Goal: Task Accomplishment & Management: Use online tool/utility

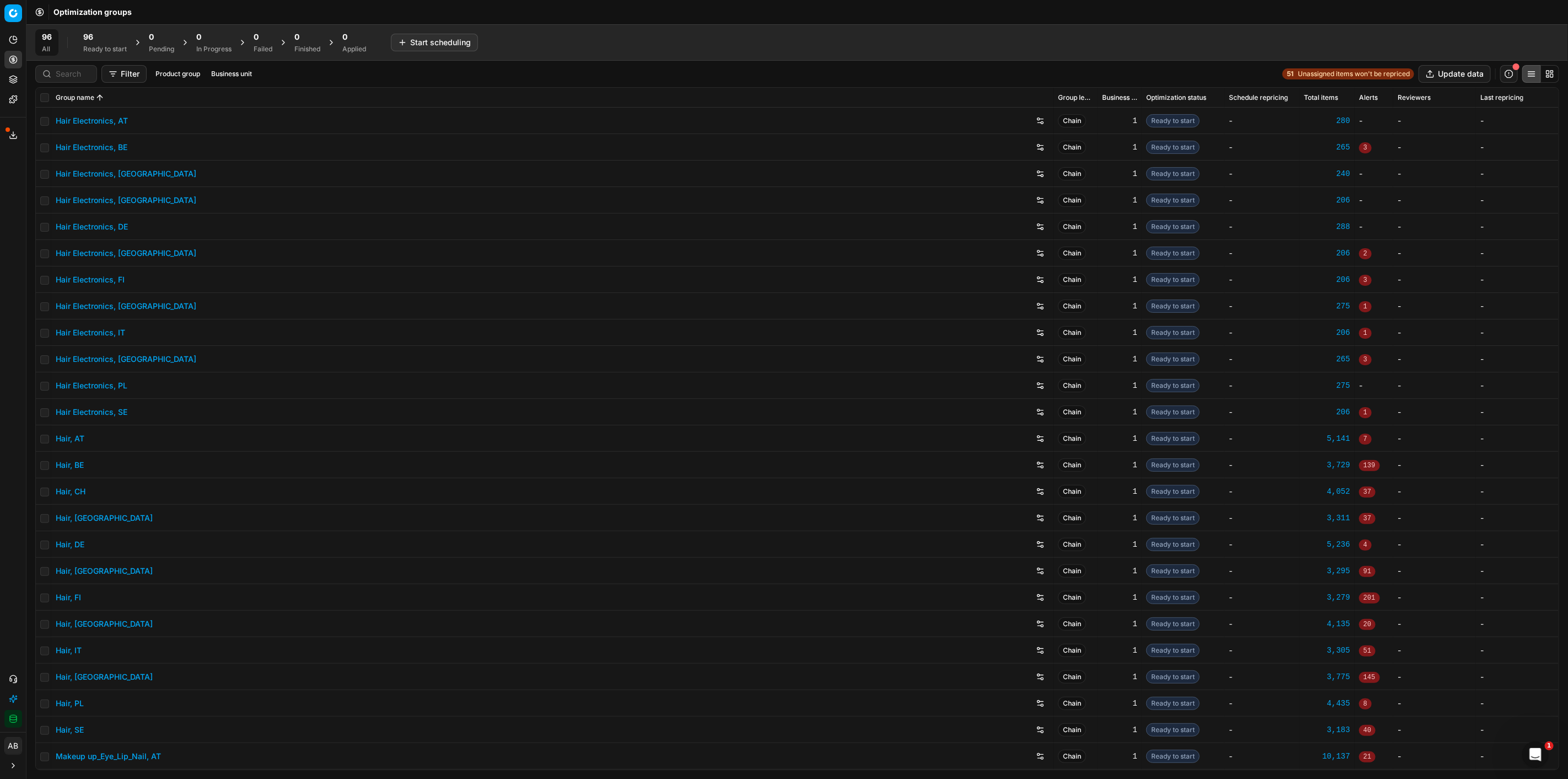
click at [16, 721] on icon "button" at bounding box center [13, 719] width 9 height 9
click at [62, 70] on input at bounding box center [72, 74] width 34 height 11
type input "hair"
click at [64, 541] on link "Hair, DE" at bounding box center [70, 544] width 29 height 11
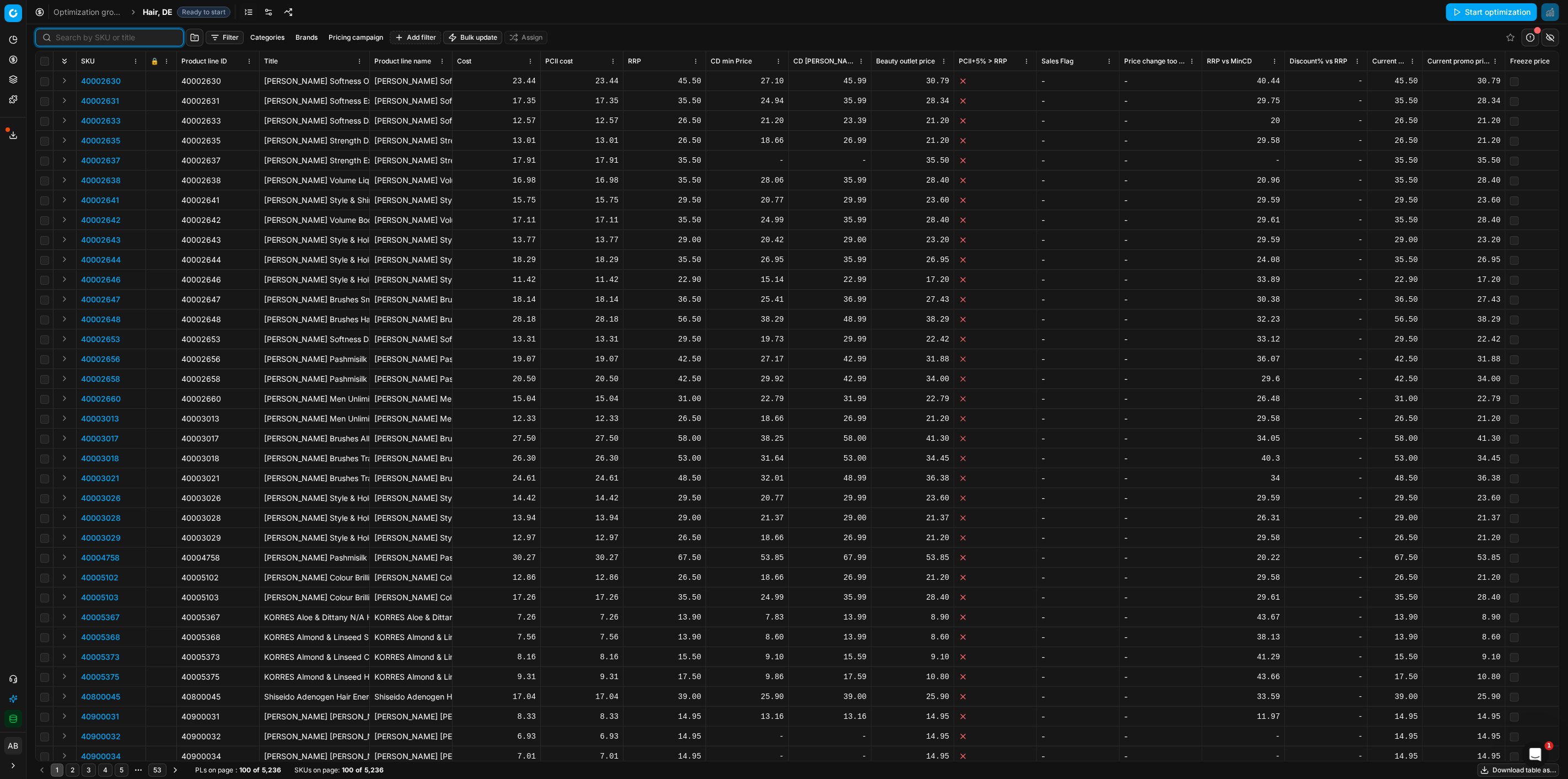
click at [69, 34] on input at bounding box center [116, 37] width 121 height 11
paste input "90014910-0023407"
type input "90014910-0023407"
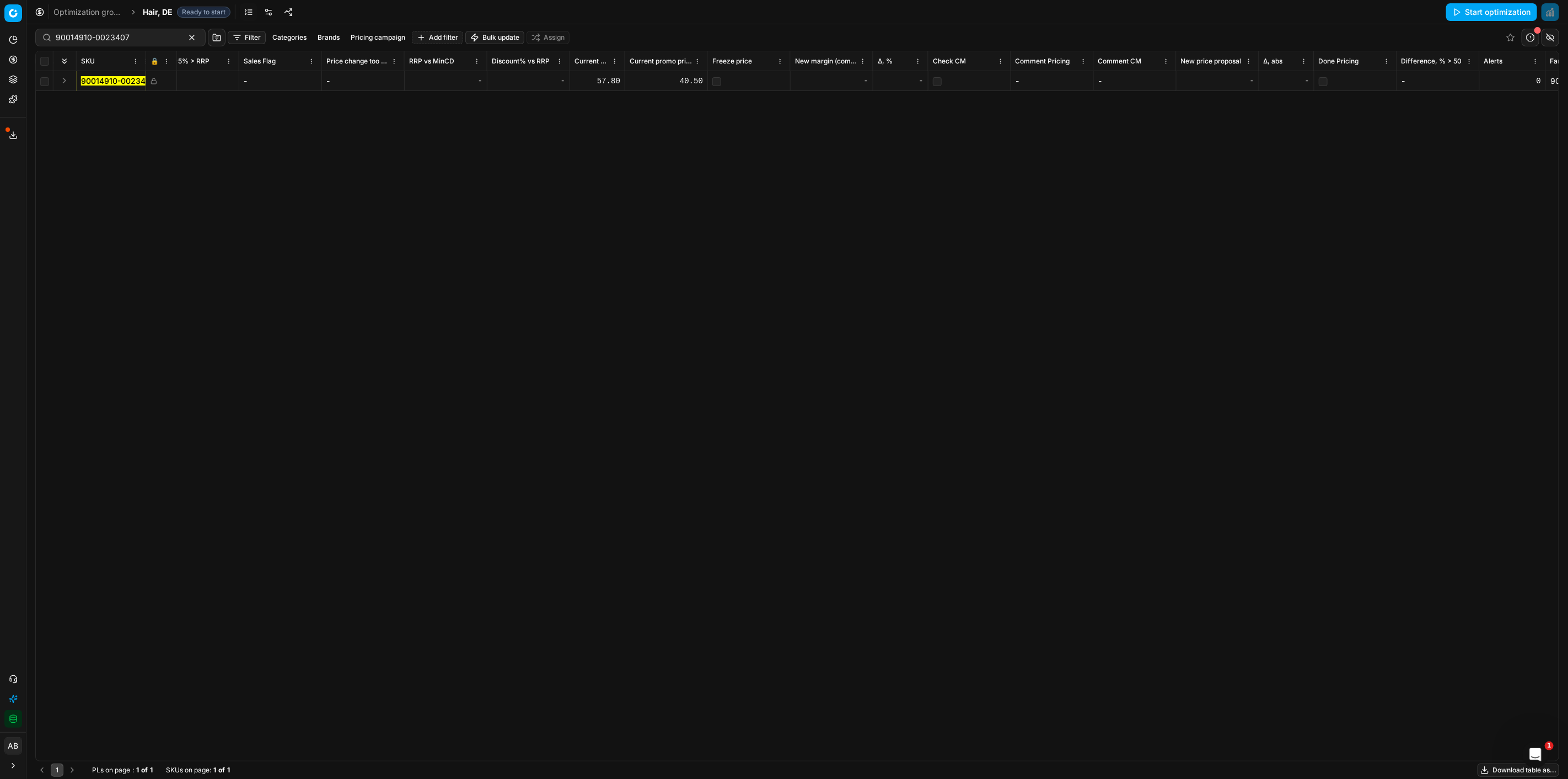
scroll to position [0, 768]
click at [709, 79] on div "40.50" at bounding box center [697, 80] width 74 height 11
drag, startPoint x: 708, startPoint y: 81, endPoint x: 668, endPoint y: 82, distance: 40.0
click at [668, 82] on input "40.5" at bounding box center [697, 80] width 74 height 17
type input "39"
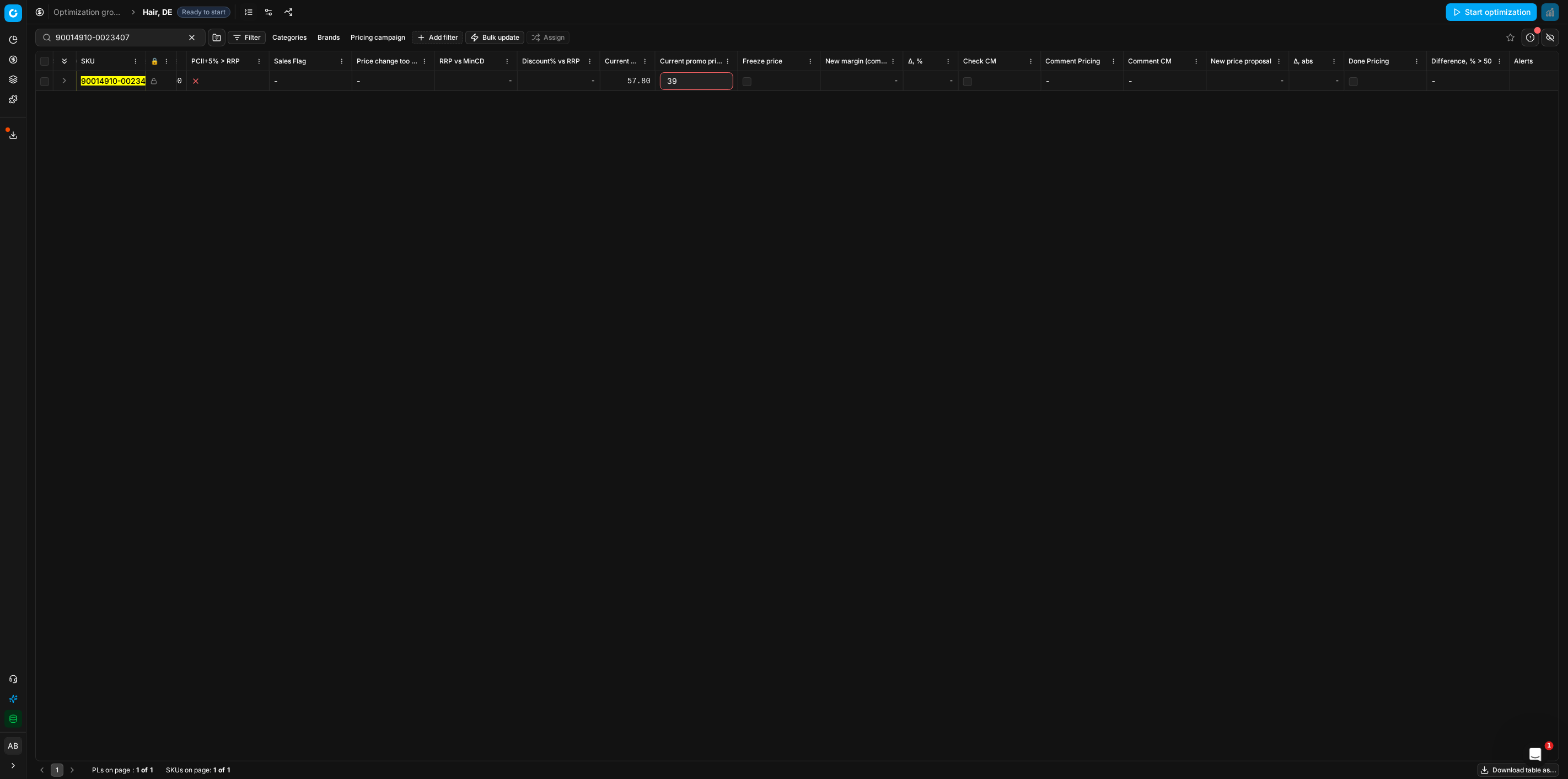
click at [370, 230] on div "90014910-0023407 - - 40.50 - - - - 57.80 39 - - - - - - - 0 90014910-0023407" at bounding box center [30, 416] width 1522 height 689
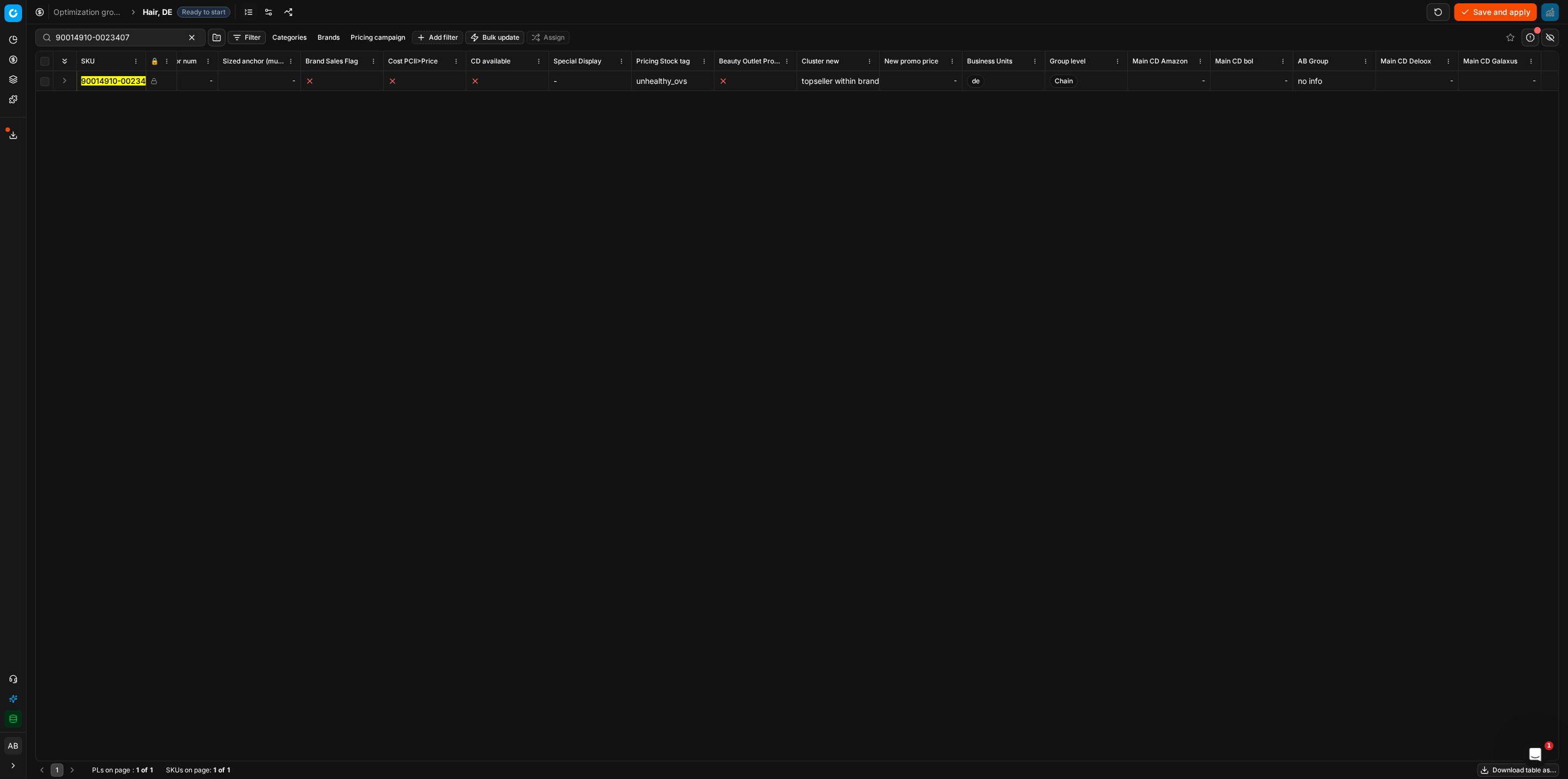
click at [923, 85] on div "-" at bounding box center [921, 80] width 74 height 11
click at [1192, 249] on div "SKU 🔒 Product line ID Title Product line name Cost PCII cost RRP CD min Price C…" at bounding box center [797, 406] width 1522 height 709
type input "39.00"
click at [1468, 3] on button "Save and apply" at bounding box center [1496, 12] width 83 height 17
drag, startPoint x: 1329, startPoint y: 304, endPoint x: 1299, endPoint y: 310, distance: 30.6
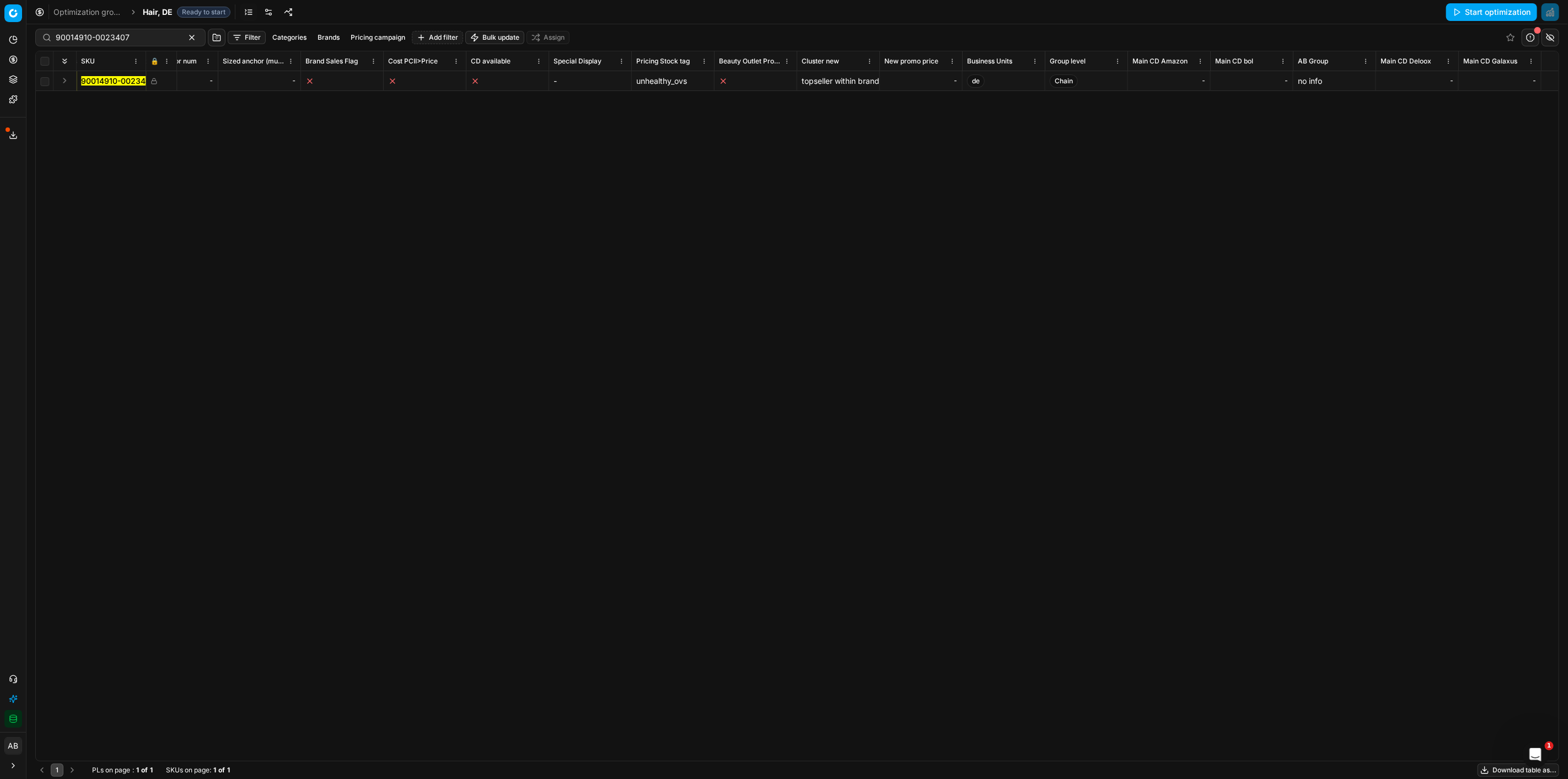
click at [1329, 304] on div "SKU 🔒 Product line ID Title Product line name Cost PCII cost RRP CD min Price C…" at bounding box center [797, 406] width 1522 height 709
drag, startPoint x: 144, startPoint y: 34, endPoint x: 0, endPoint y: 35, distance: 144.0
click at [0, 35] on div "Pricing platform Analytics Pricing Product portfolio Templates Export service 1…" at bounding box center [784, 390] width 1568 height 779
paste input "07-0023401"
type input "90014907-0023401"
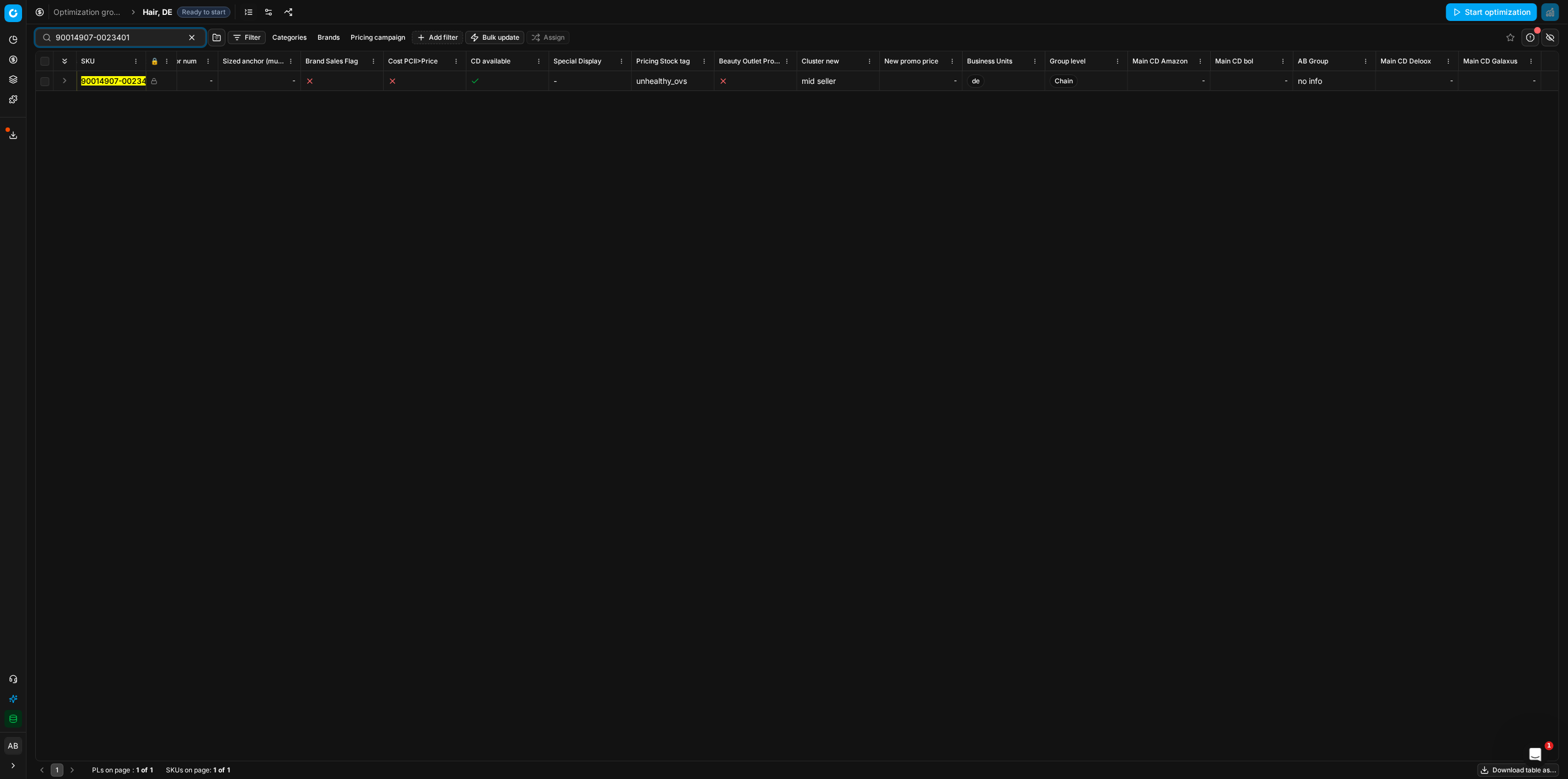
click at [116, 80] on mark "90014907-0023401" at bounding box center [118, 80] width 74 height 9
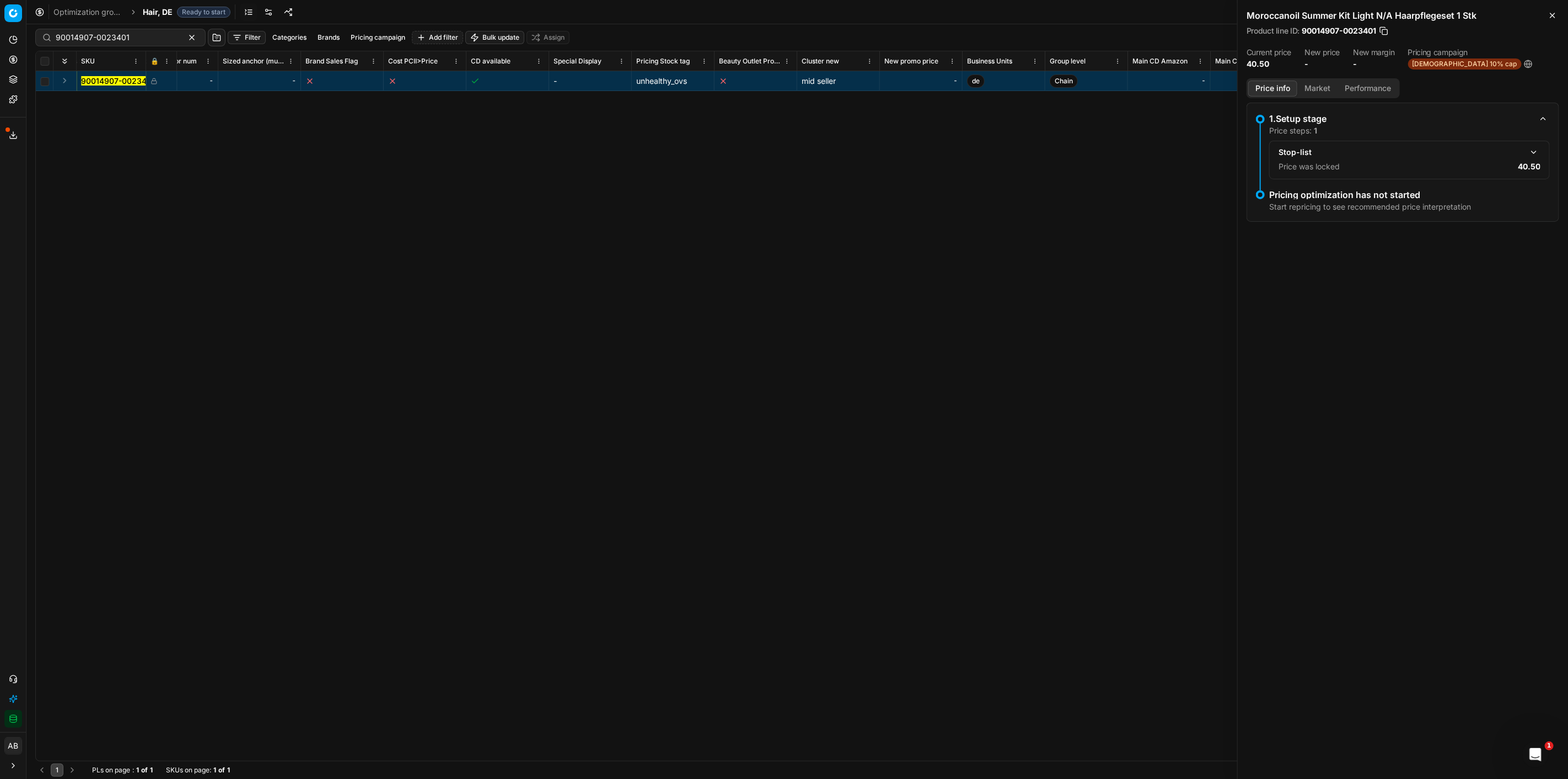
click at [1322, 90] on button "Market" at bounding box center [1317, 88] width 41 height 16
click at [1291, 154] on div "90014907-0023401" at bounding box center [1286, 159] width 64 height 11
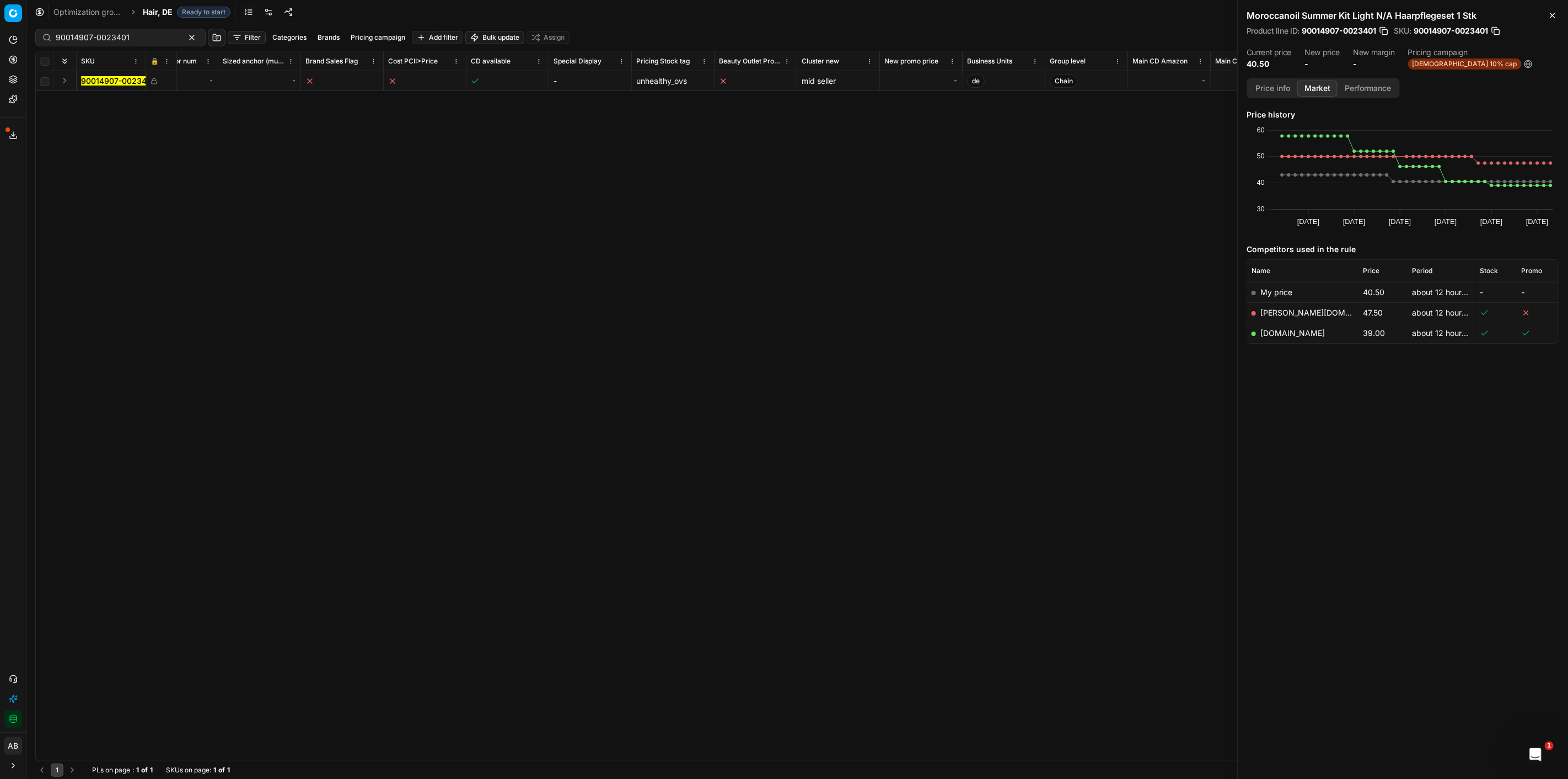
click at [868, 213] on div "SKU 🔒 Product line ID Title Product line name Cost PCII cost RRP CD min Price C…" at bounding box center [797, 406] width 1522 height 709
click at [911, 78] on div "-" at bounding box center [921, 80] width 74 height 11
type input "39.00"
click at [1088, 249] on div "SKU 🔒 Product line ID Title Product line name Cost PCII cost RRP CD min Price C…" at bounding box center [797, 406] width 1522 height 709
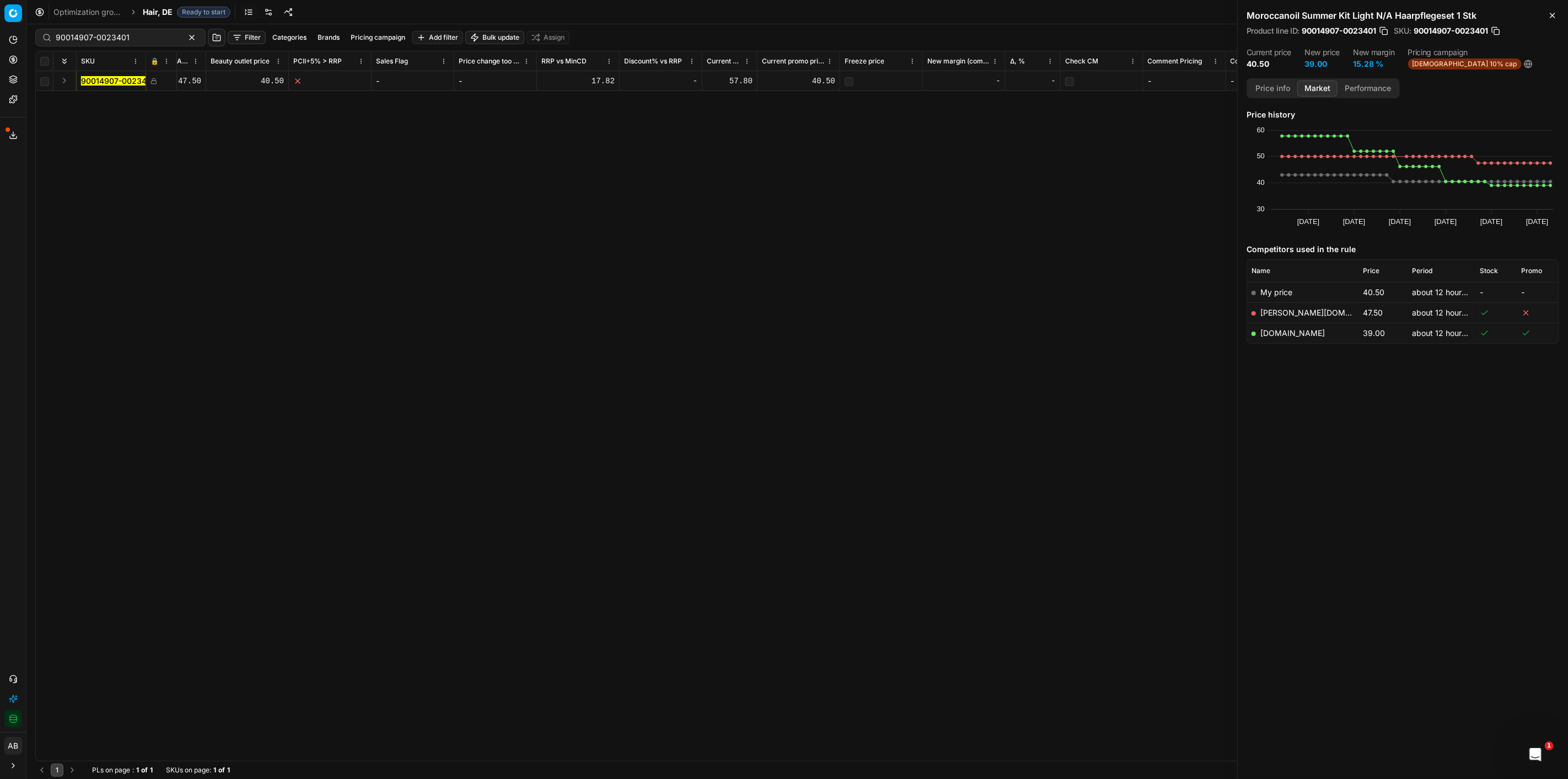
click at [818, 77] on div "40.50" at bounding box center [798, 80] width 74 height 11
drag, startPoint x: 782, startPoint y: 82, endPoint x: 765, endPoint y: 80, distance: 17.1
click at [765, 80] on input "40.5" at bounding box center [798, 80] width 74 height 17
drag, startPoint x: 806, startPoint y: 80, endPoint x: 767, endPoint y: 79, distance: 39.0
click at [767, 79] on input "40.5" at bounding box center [798, 80] width 74 height 17
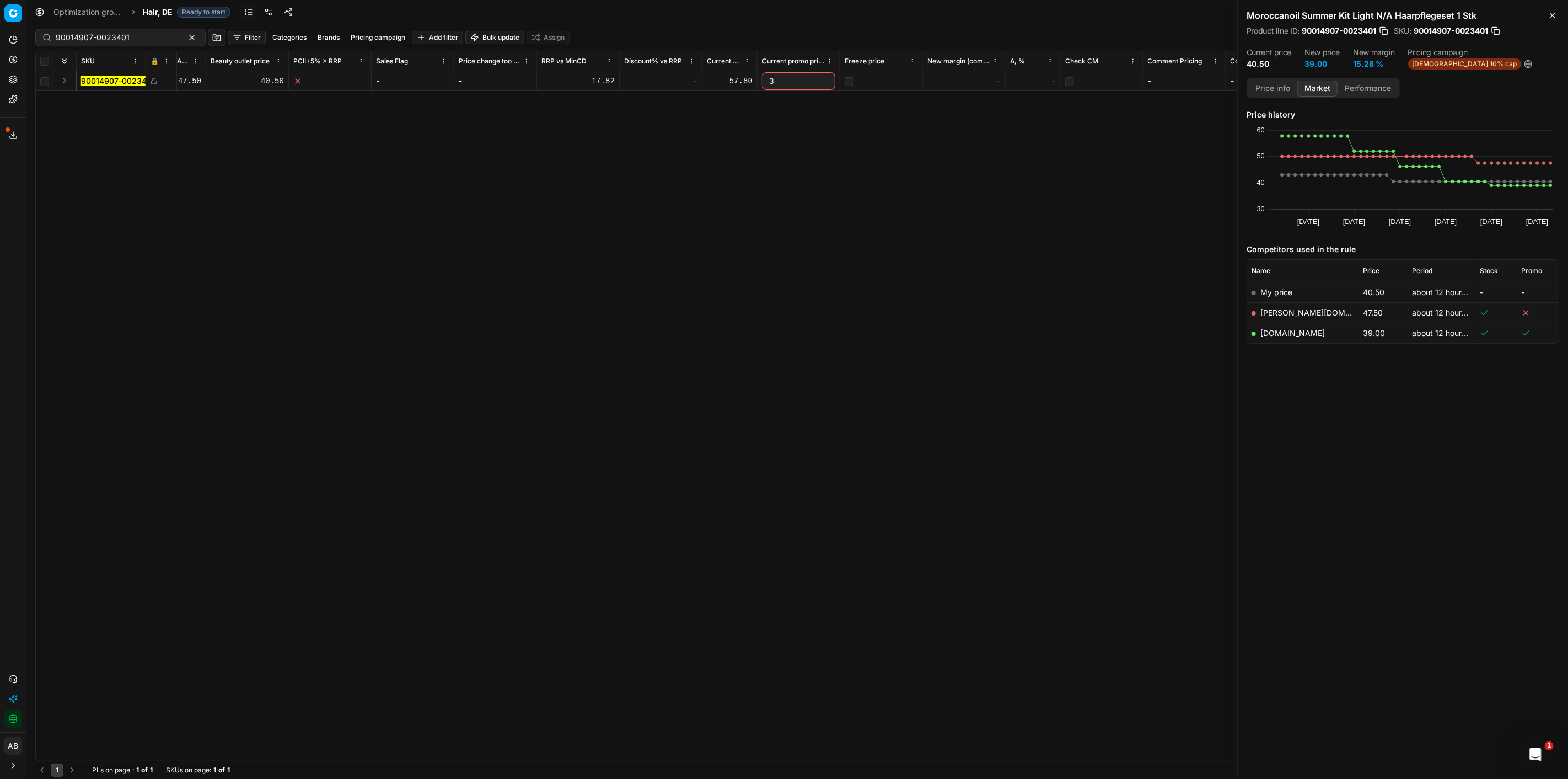
type input "39"
click at [1555, 11] on icon "button" at bounding box center [1552, 15] width 9 height 9
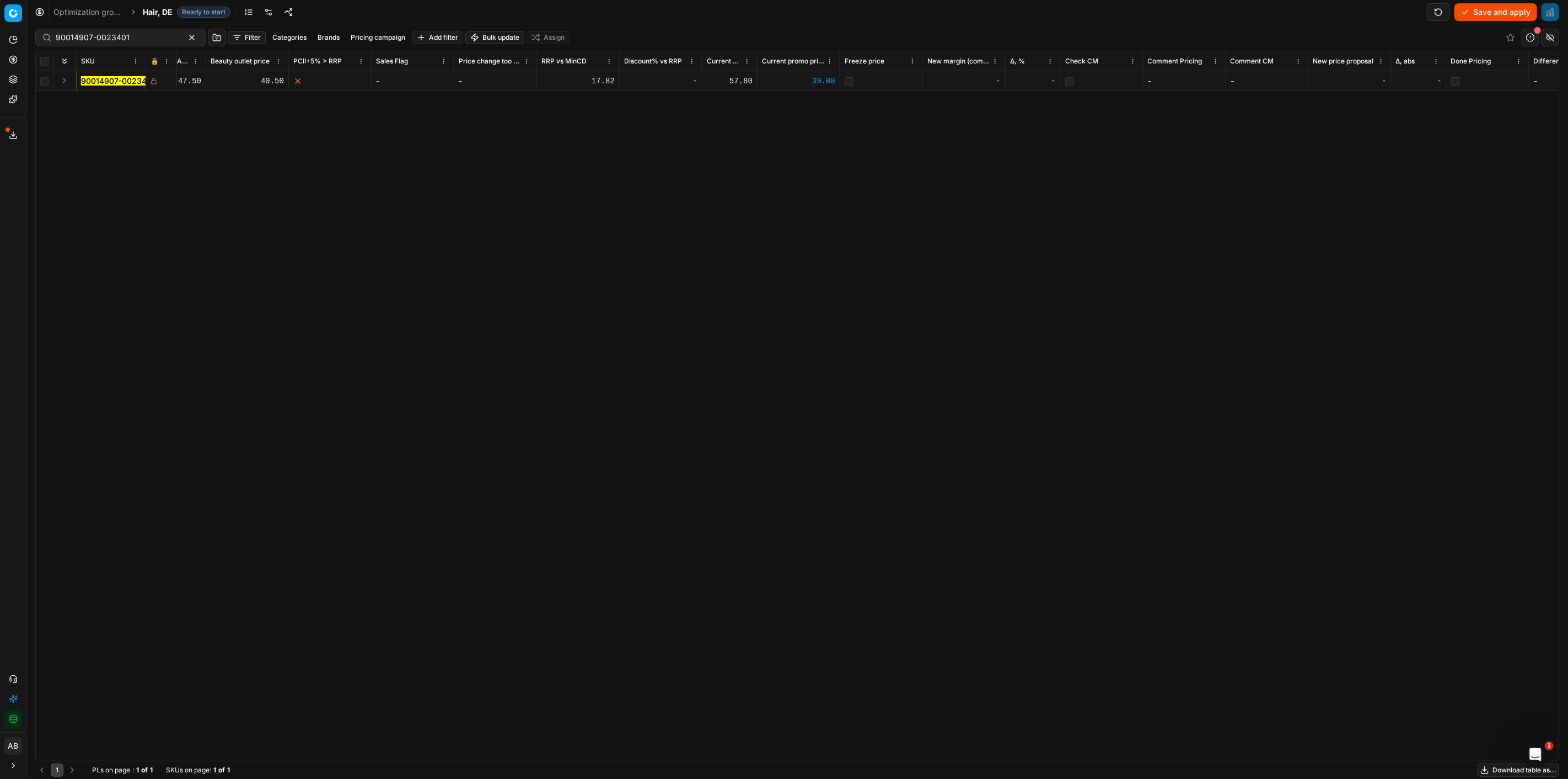
click at [1476, 17] on button "Save and apply" at bounding box center [1496, 12] width 83 height 17
drag, startPoint x: 1249, startPoint y: 331, endPoint x: 594, endPoint y: 266, distance: 658.2
click at [1249, 331] on div "SKU 🔒 Product line ID Title Product line name Cost PCII cost RRP CD min Price C…" at bounding box center [797, 406] width 1522 height 709
drag, startPoint x: 138, startPoint y: 41, endPoint x: 44, endPoint y: 33, distance: 94.3
click at [44, 33] on div "90014907-0023401" at bounding box center [121, 37] width 171 height 17
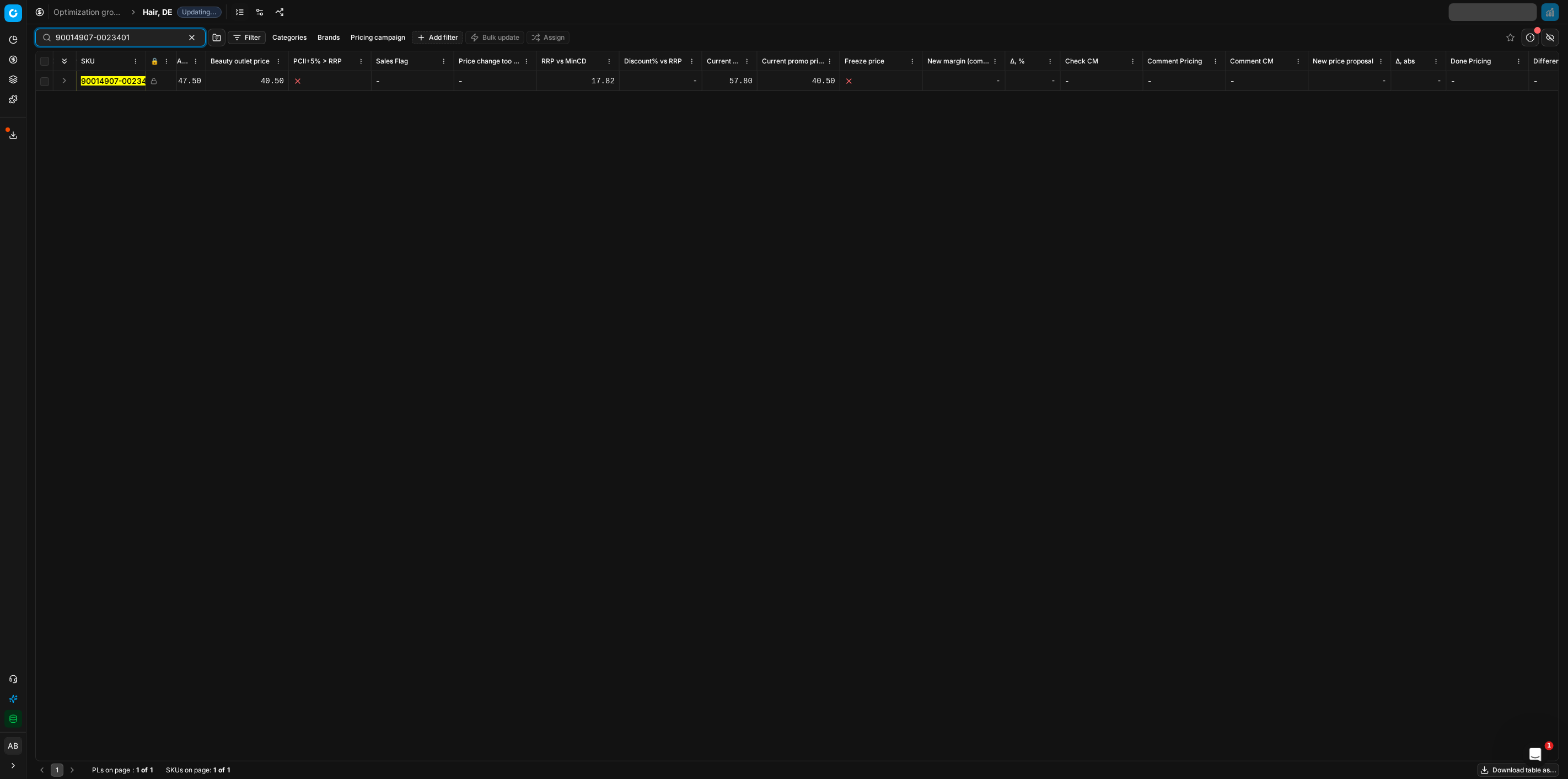
paste input "3189-0020888"
type input "90013189-0020888"
click at [144, 12] on span "Hair, DE" at bounding box center [157, 12] width 30 height 11
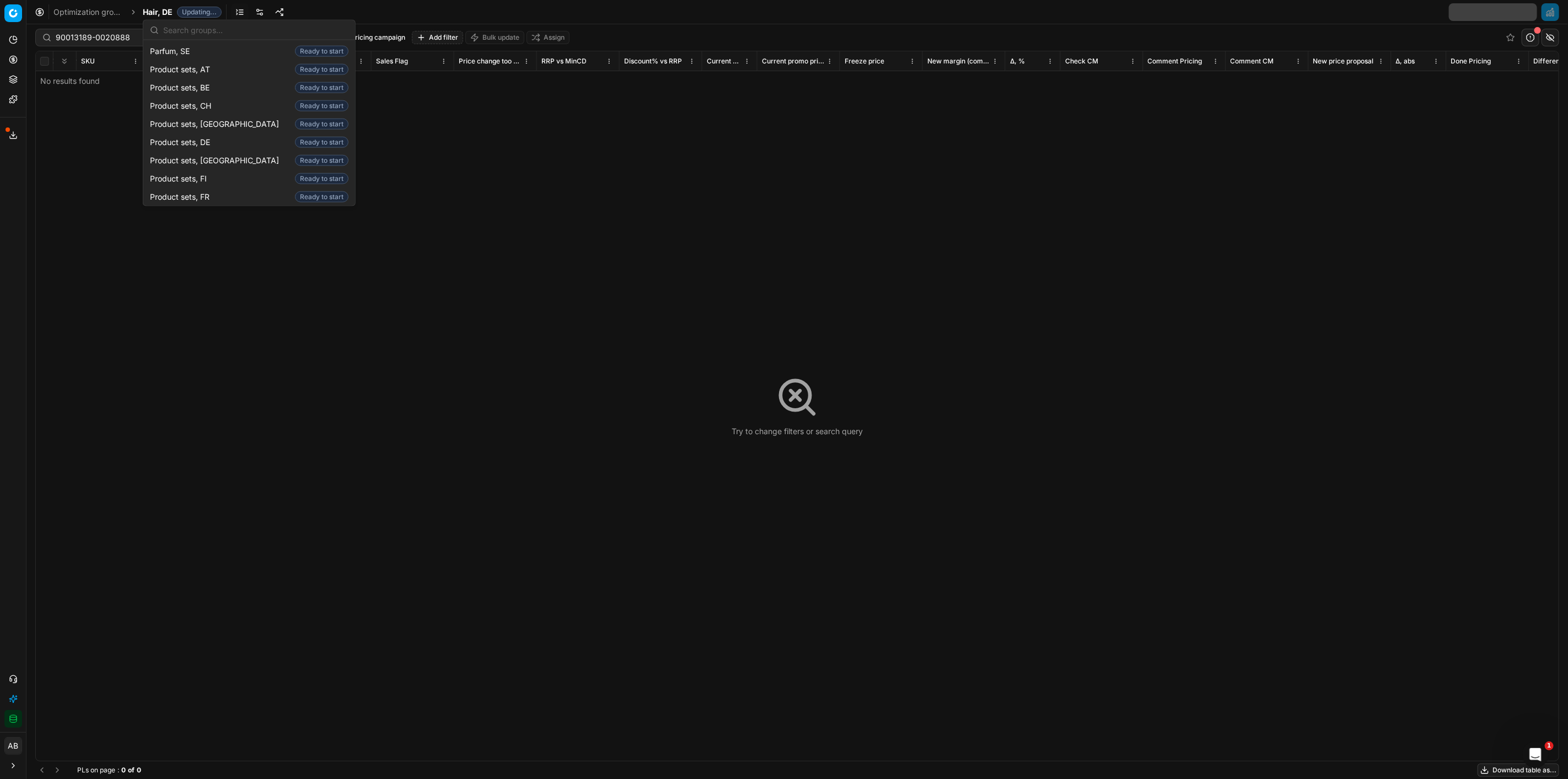
scroll to position [1287, 0]
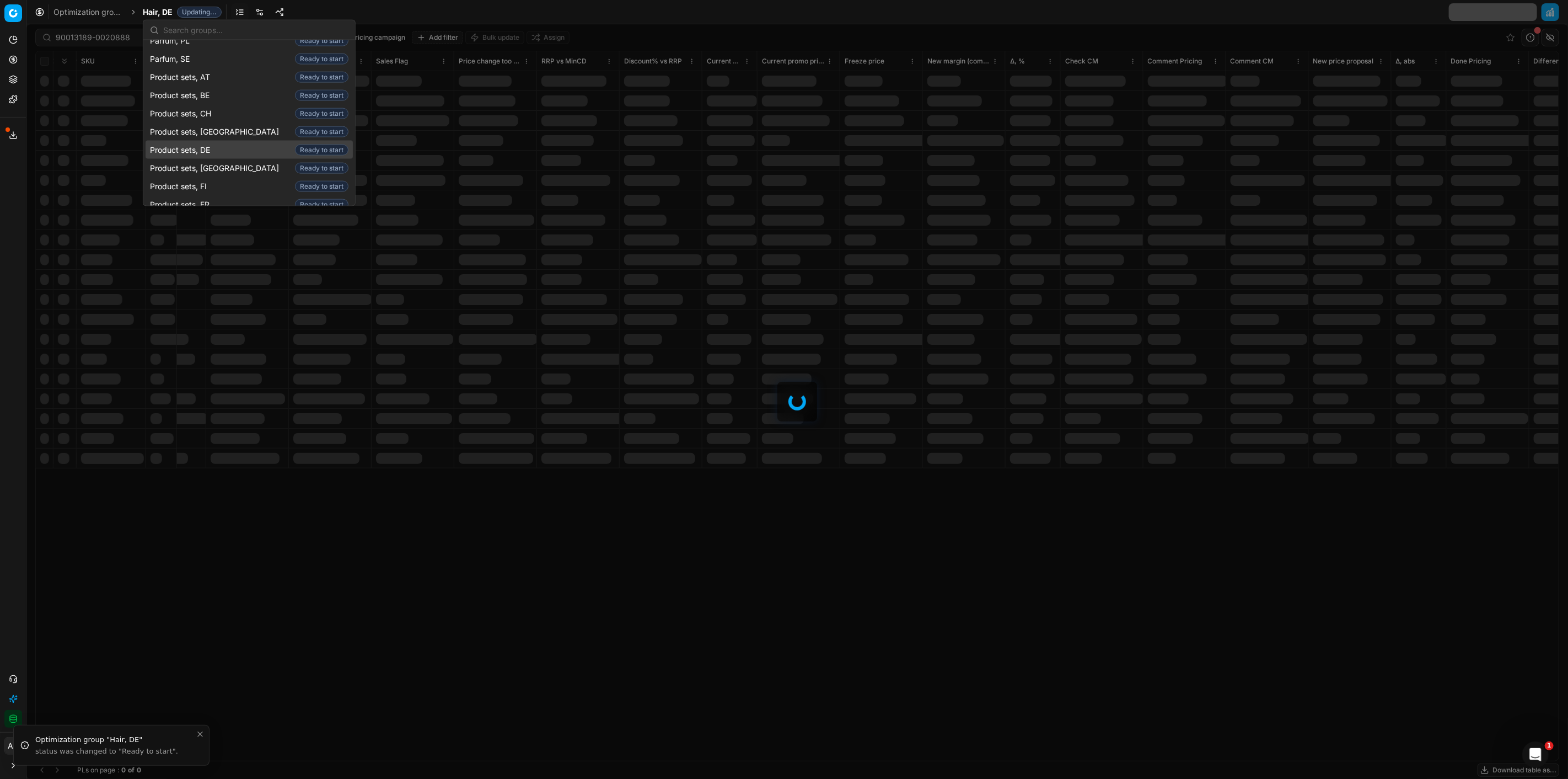
click at [205, 144] on span "Product sets, DE" at bounding box center [182, 149] width 65 height 11
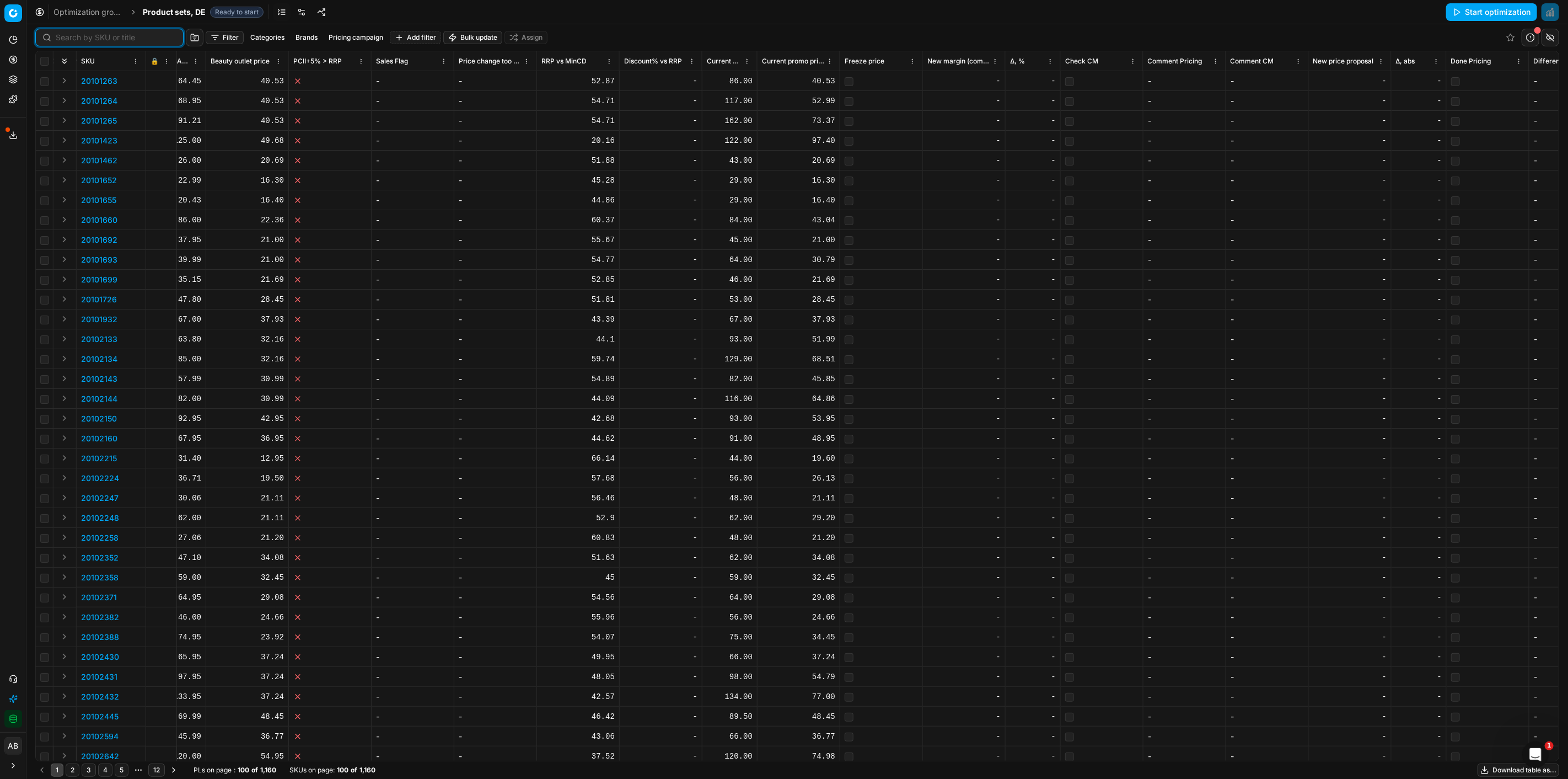
click at [72, 41] on input at bounding box center [116, 37] width 121 height 11
paste input "90013189-0020888"
type input "90013189-0020888"
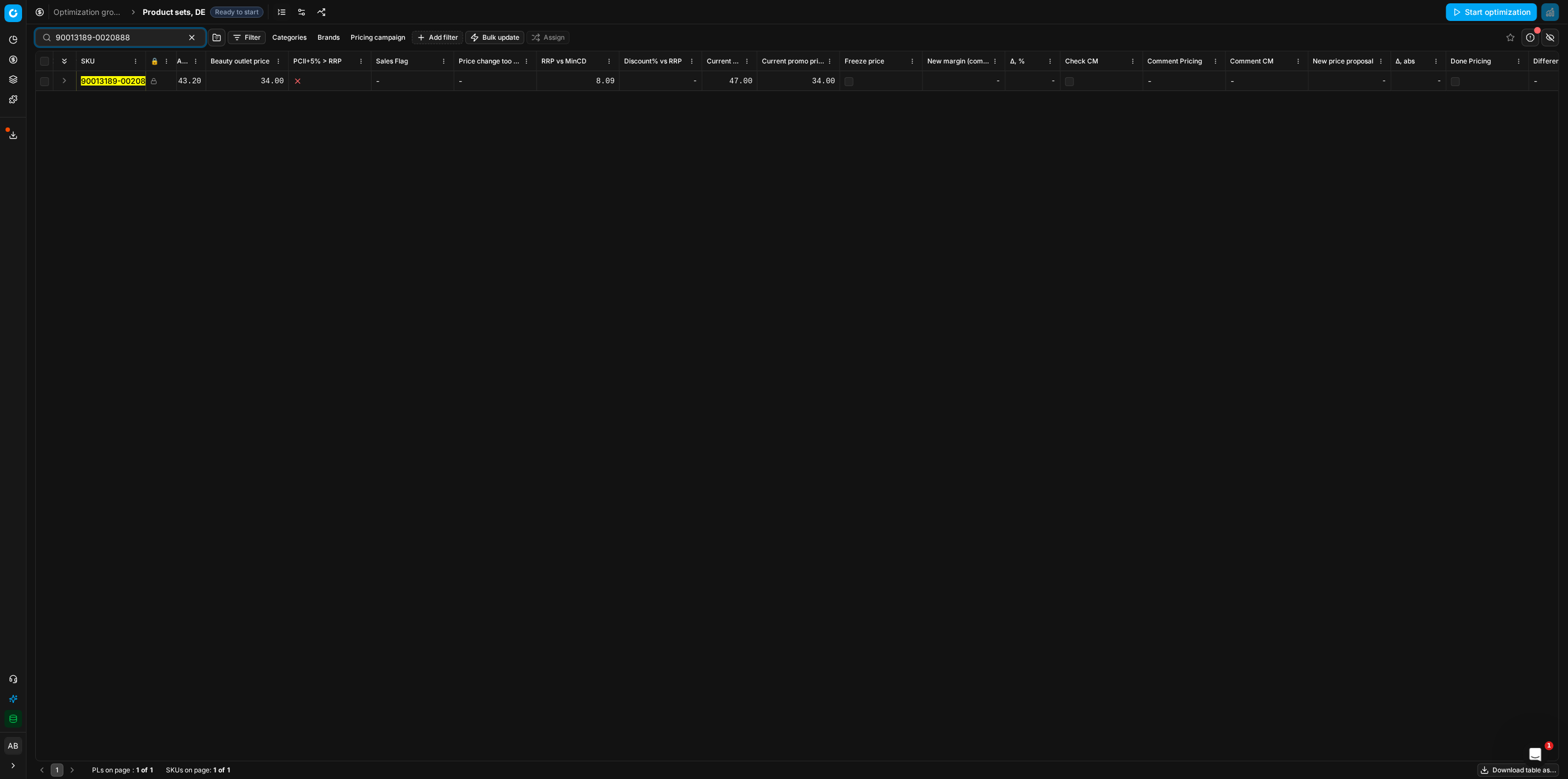
click at [813, 84] on div "34.00" at bounding box center [798, 80] width 74 height 11
drag, startPoint x: 792, startPoint y: 81, endPoint x: 765, endPoint y: 81, distance: 27.0
click at [765, 81] on input "34" at bounding box center [798, 80] width 74 height 17
type input "31"
click at [1021, 169] on div "SKU 🔒 Product line ID Title Product line name Cost PCII cost RRP CD min Price C…" at bounding box center [797, 406] width 1522 height 709
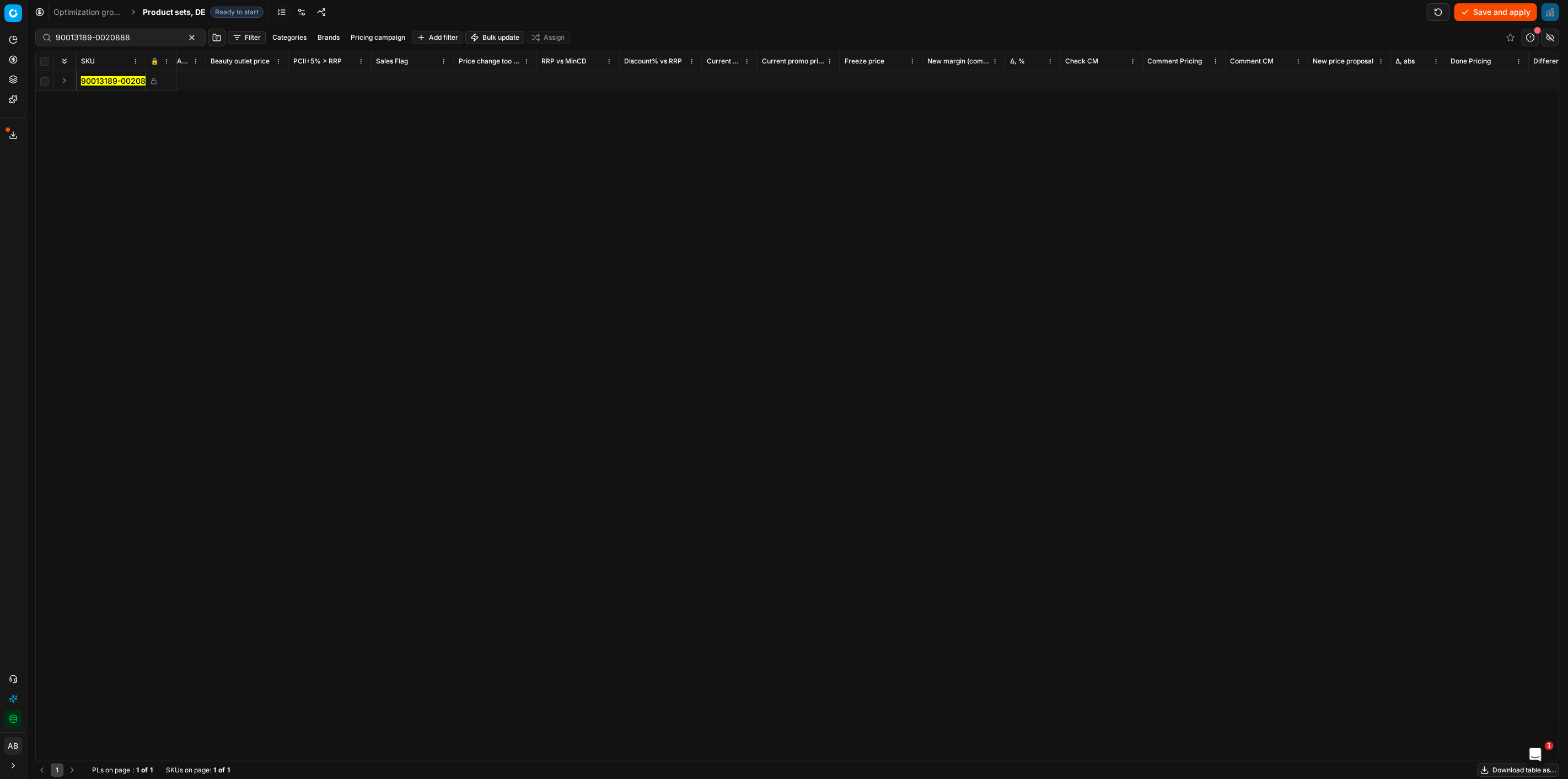
scroll to position [0, 5941]
click at [900, 75] on div "-" at bounding box center [921, 80] width 74 height 11
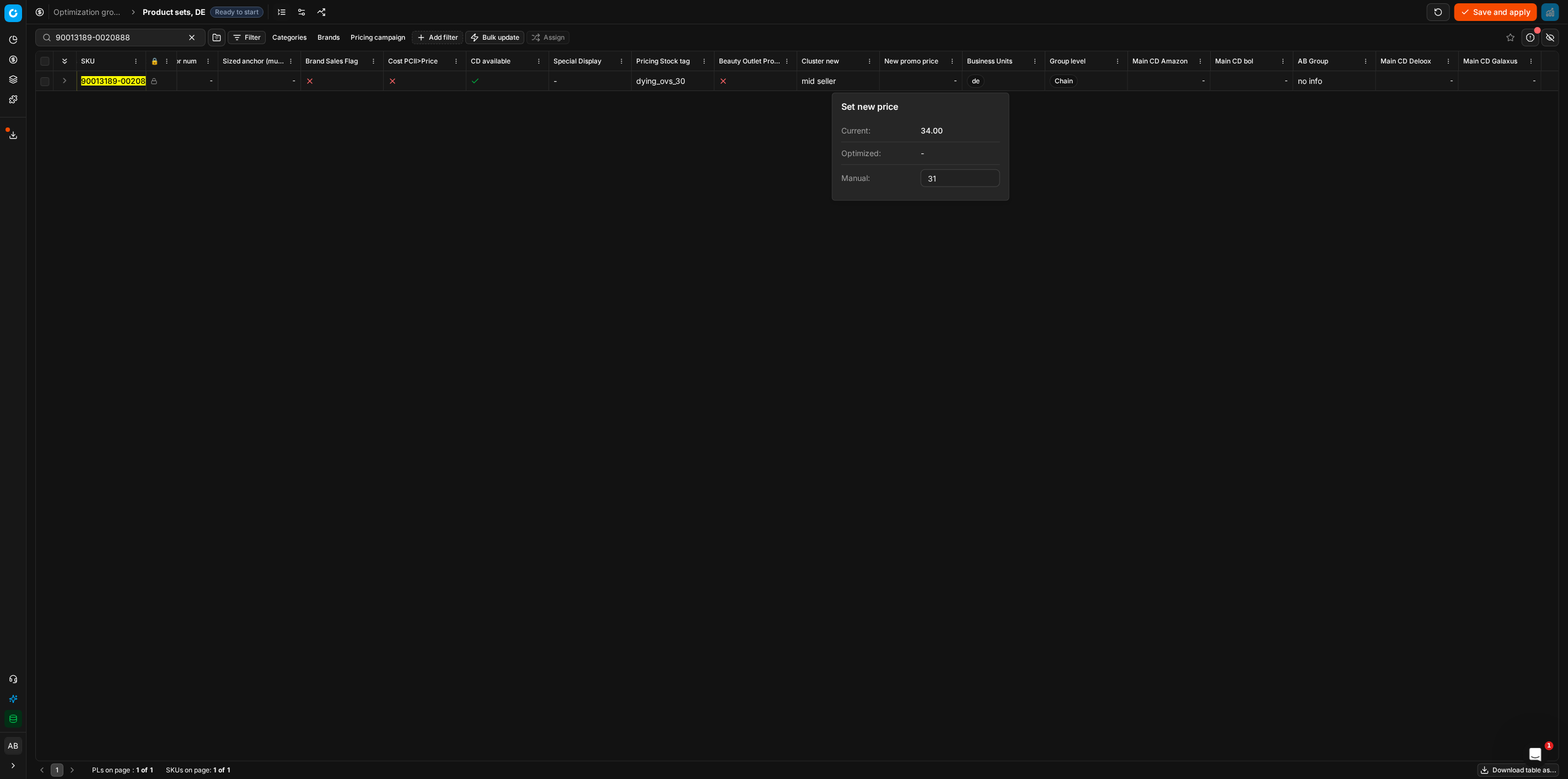
type input "31.00"
click at [1204, 168] on div "SKU 🔒 Product line ID Title Product line name Cost PCII cost RRP CD min Price C…" at bounding box center [797, 406] width 1522 height 709
click at [1508, 4] on button "Save and apply" at bounding box center [1496, 12] width 83 height 17
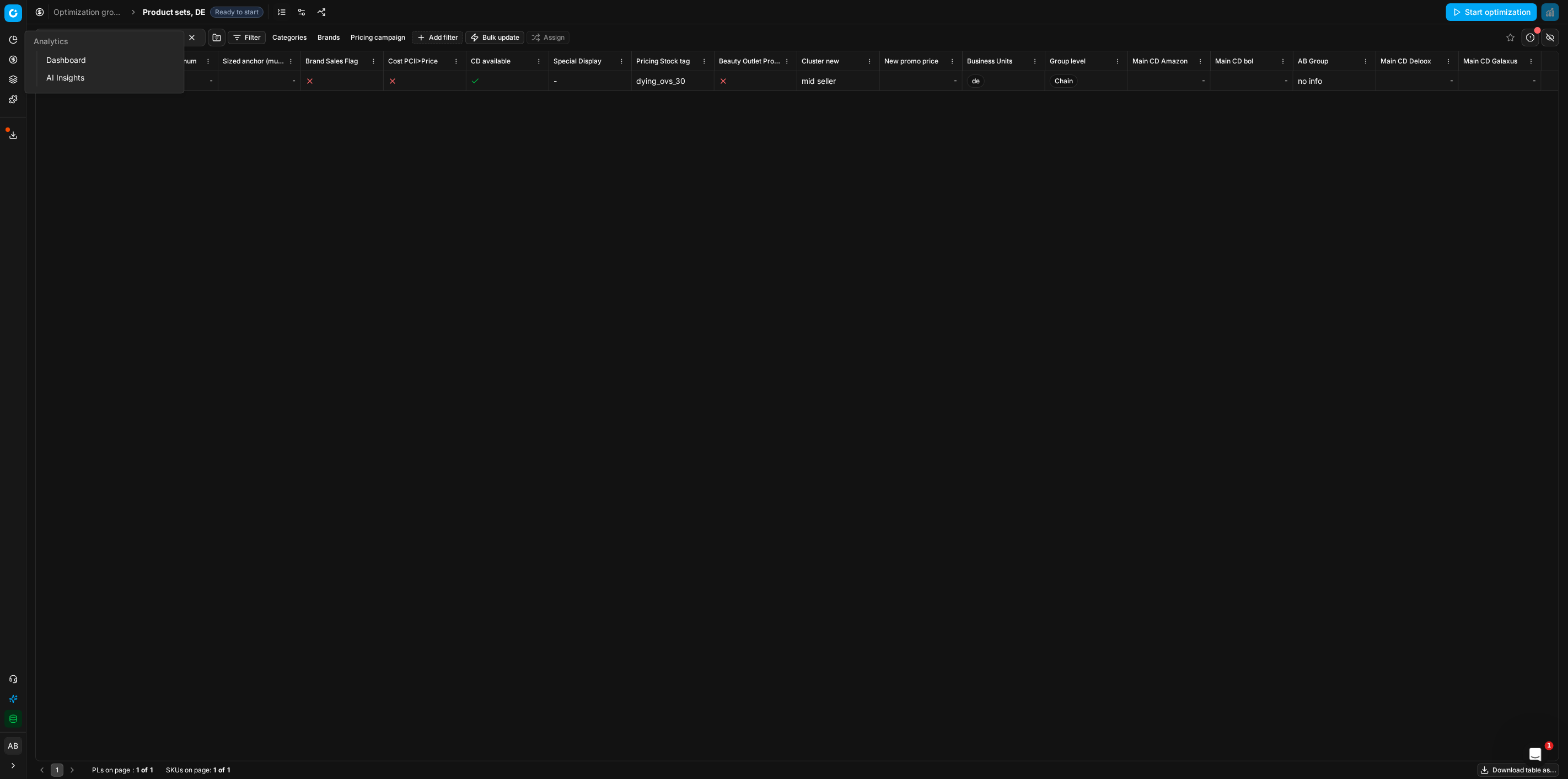
drag, startPoint x: 67, startPoint y: 62, endPoint x: 117, endPoint y: 17, distance: 67.3
click at [67, 62] on link "Dashboard" at bounding box center [106, 60] width 128 height 16
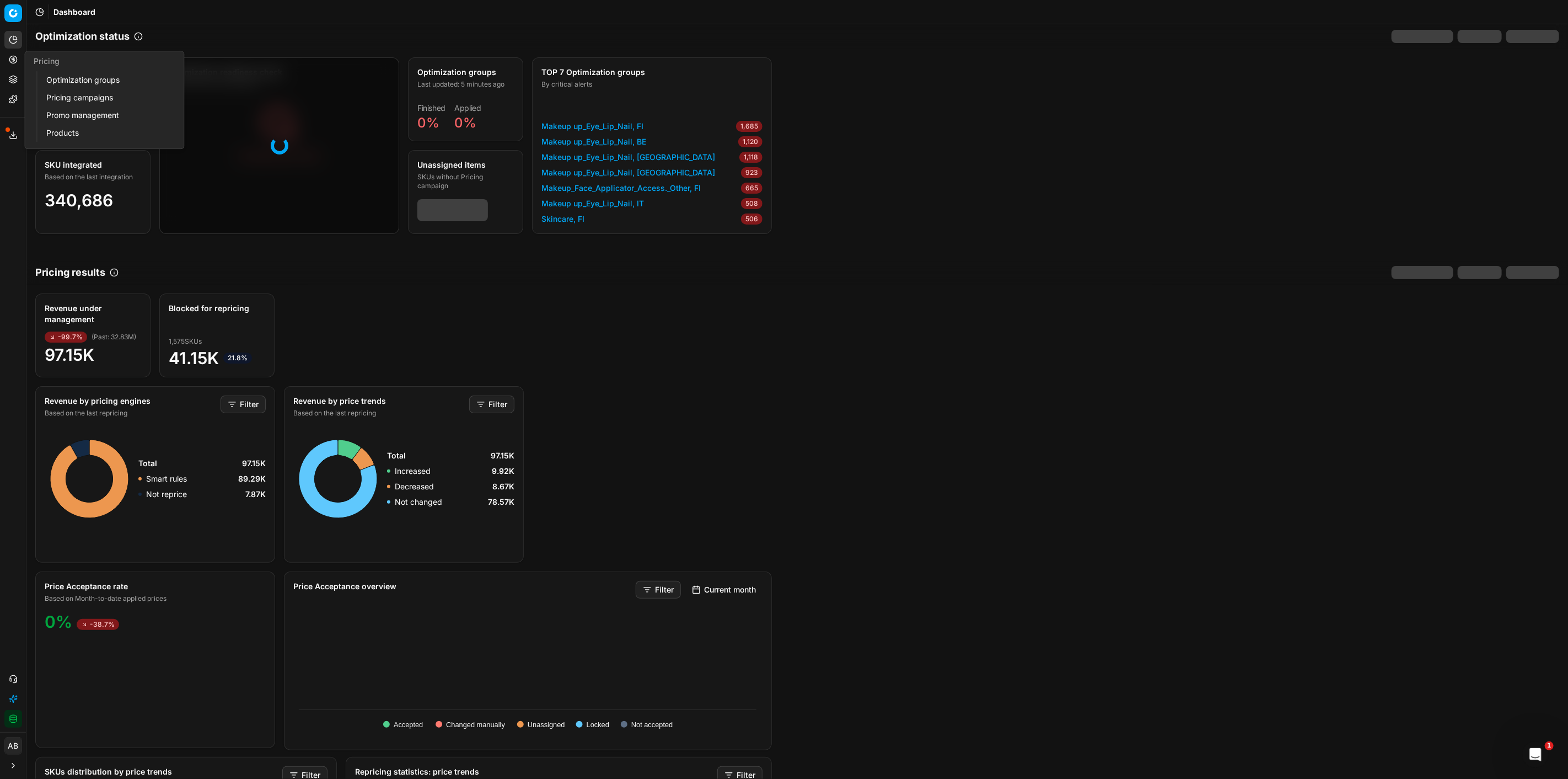
click at [66, 85] on link "Optimization groups" at bounding box center [106, 80] width 128 height 16
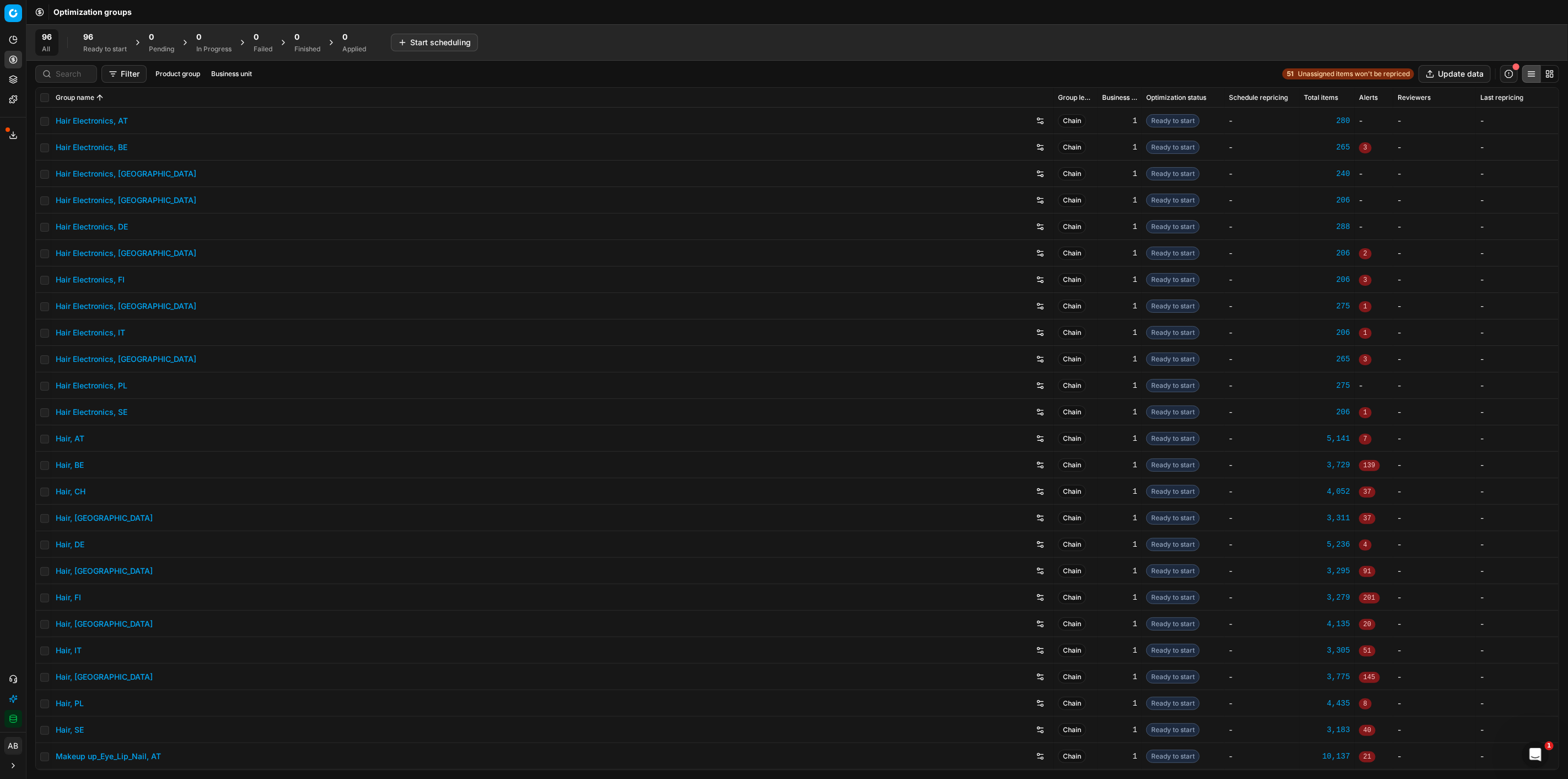
click at [104, 39] on div "96" at bounding box center [105, 36] width 44 height 11
click at [156, 43] on button "Start All" at bounding box center [152, 42] width 43 height 17
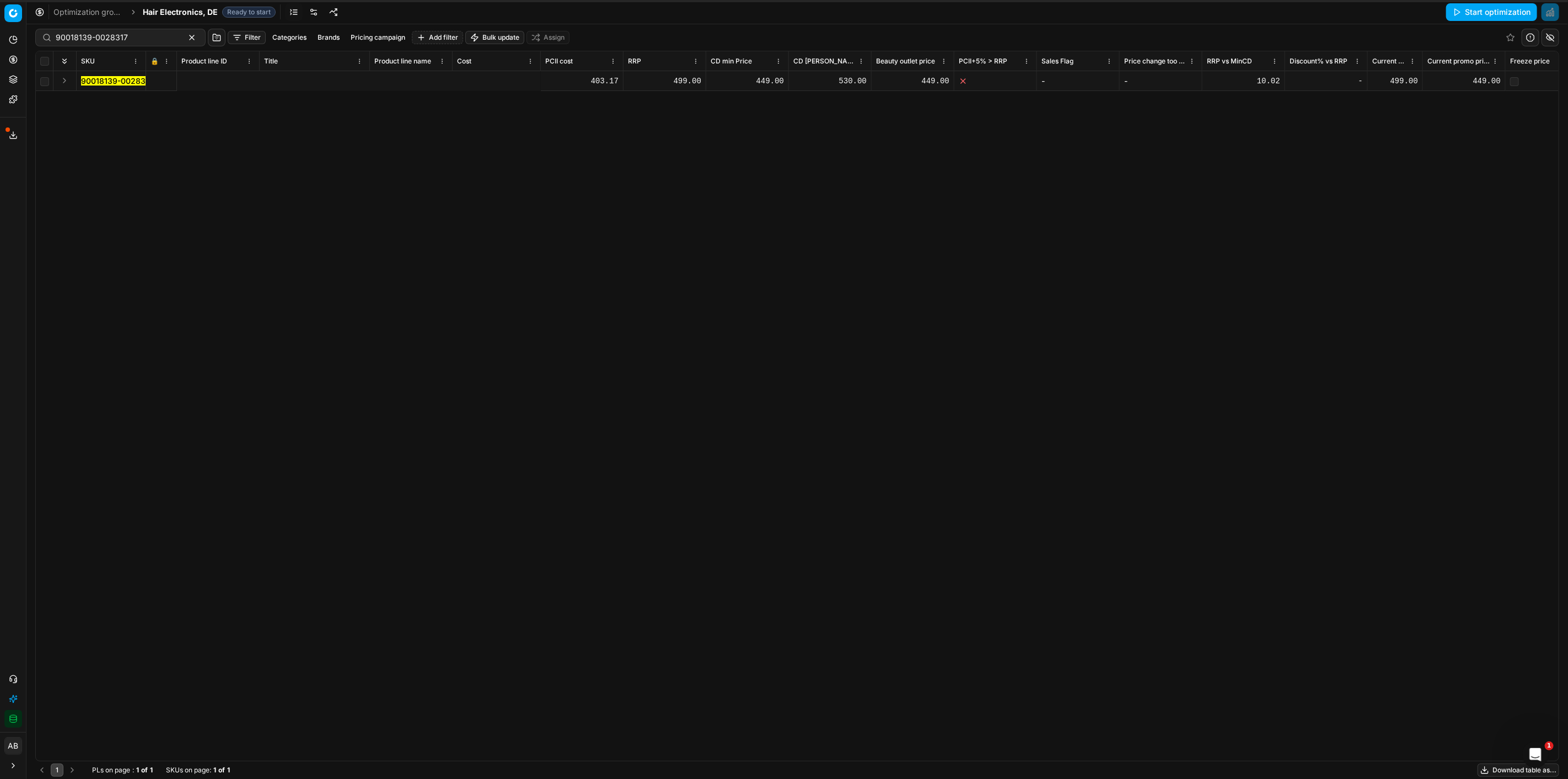
scroll to position [0, 636]
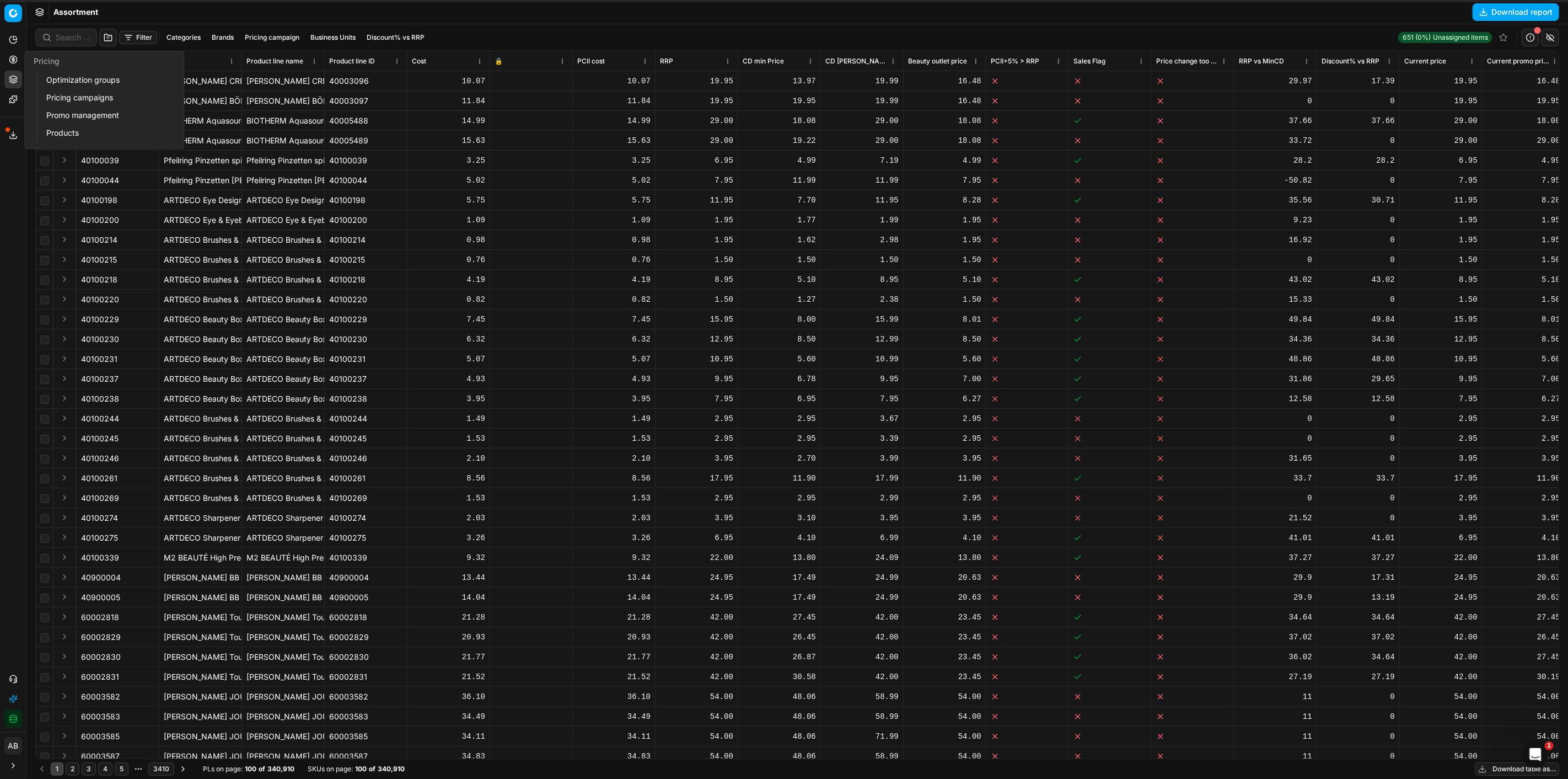
click at [74, 74] on ul "Optimization groups Pricing campaigns Promo management Products" at bounding box center [106, 106] width 140 height 70
click at [74, 77] on link "Optimization groups" at bounding box center [106, 80] width 128 height 16
